Goal: Transaction & Acquisition: Download file/media

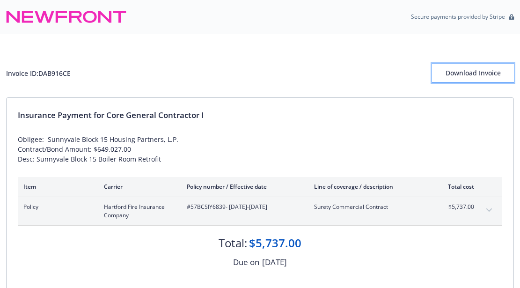
click at [471, 73] on div "Download Invoice" at bounding box center [473, 73] width 82 height 18
